Goal: Browse casually: Explore the website without a specific task or goal

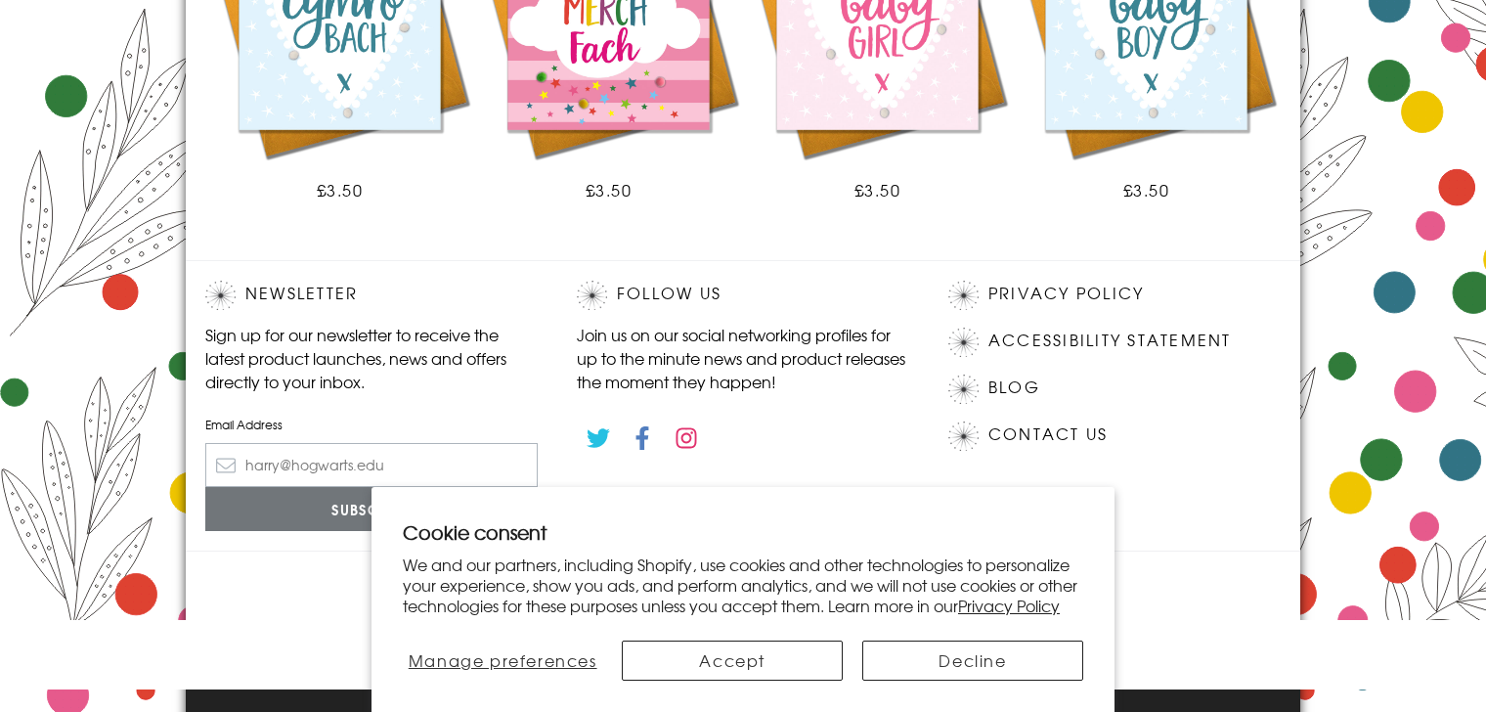
scroll to position [1471, 0]
